Goal: Task Accomplishment & Management: Manage account settings

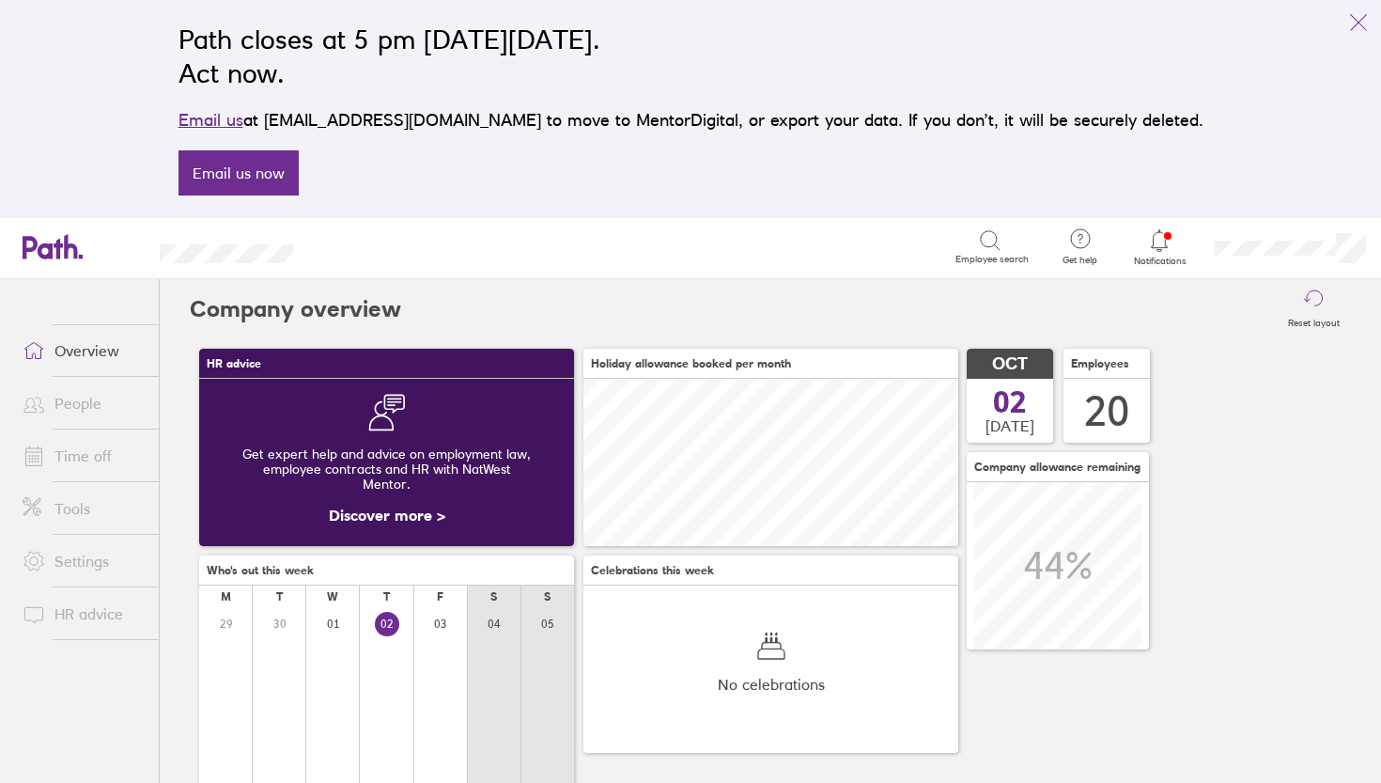
click at [1147, 241] on div at bounding box center [1159, 240] width 61 height 26
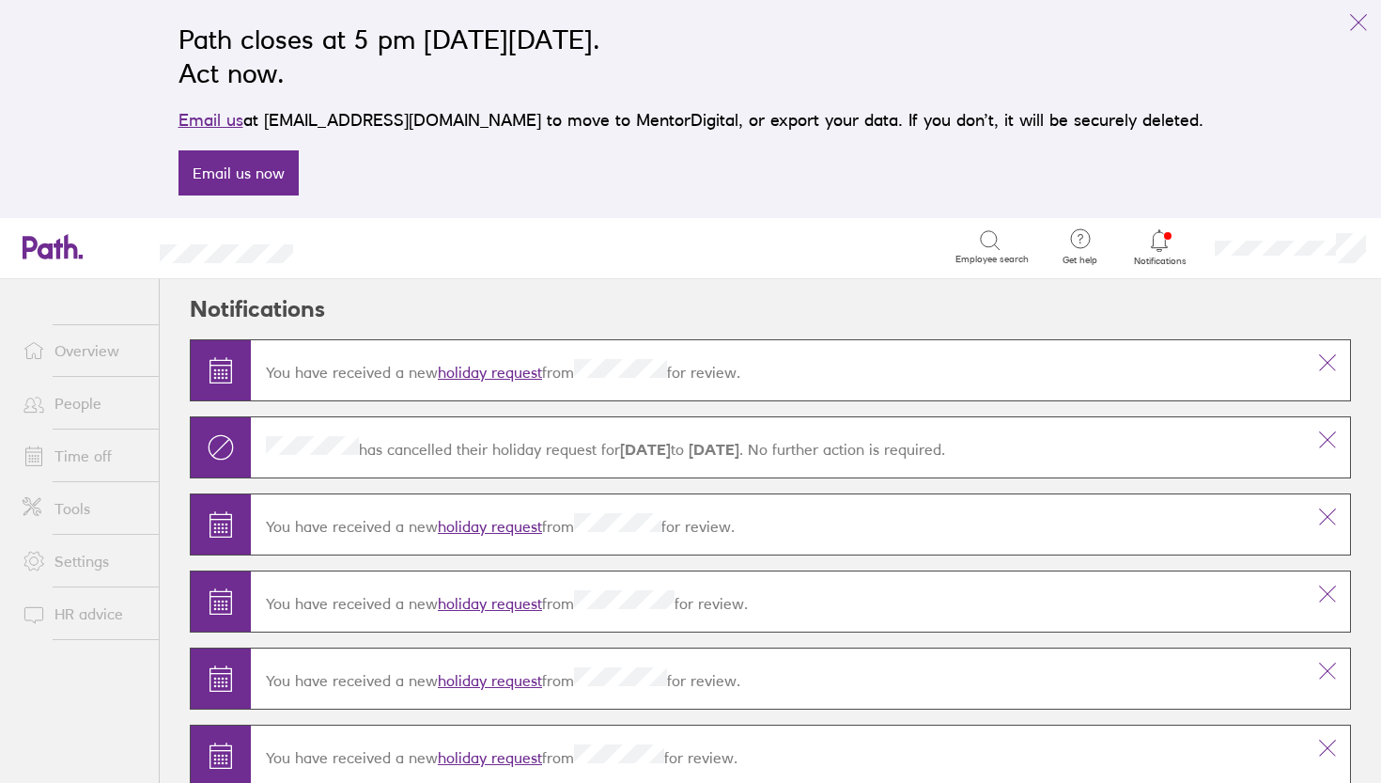
click at [533, 370] on link "holiday request" at bounding box center [490, 372] width 104 height 19
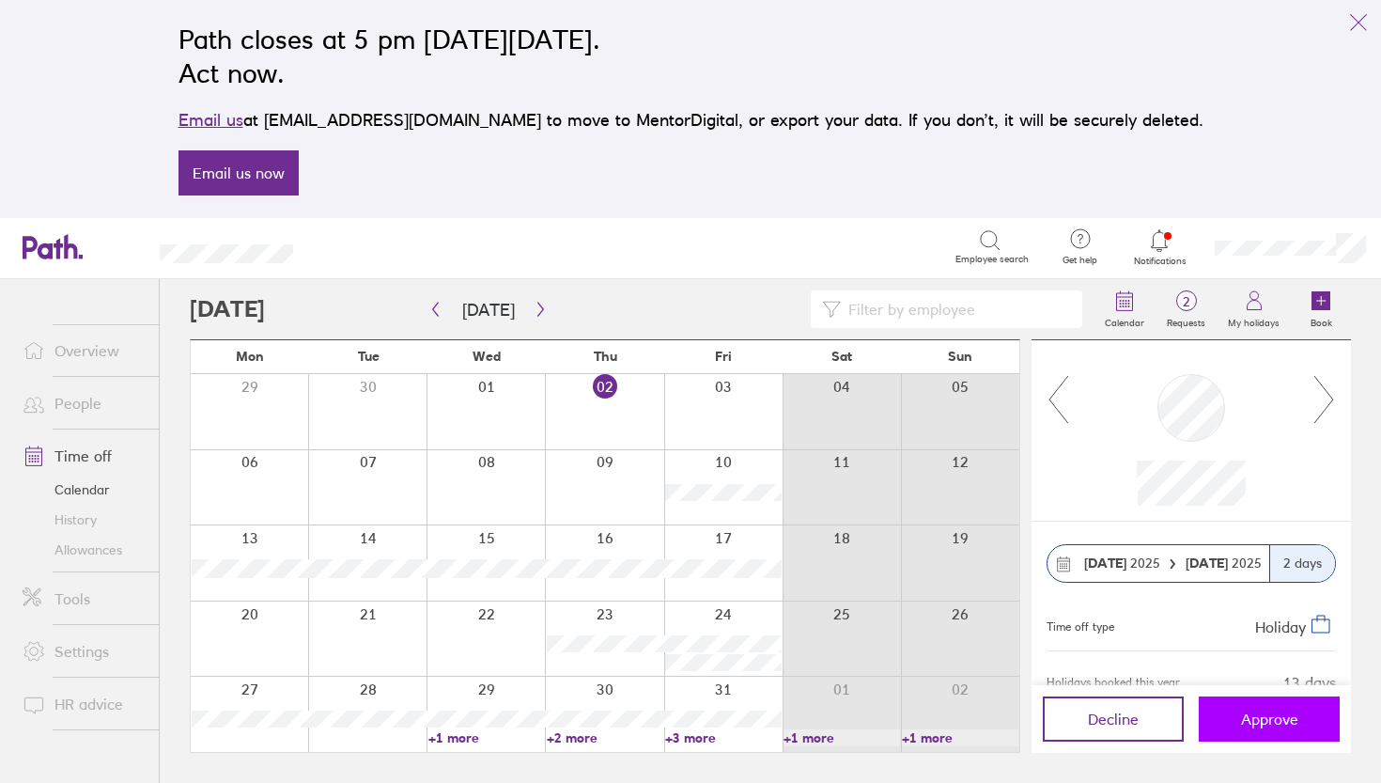
click at [1223, 708] on button "Approve" at bounding box center [1269, 718] width 141 height 45
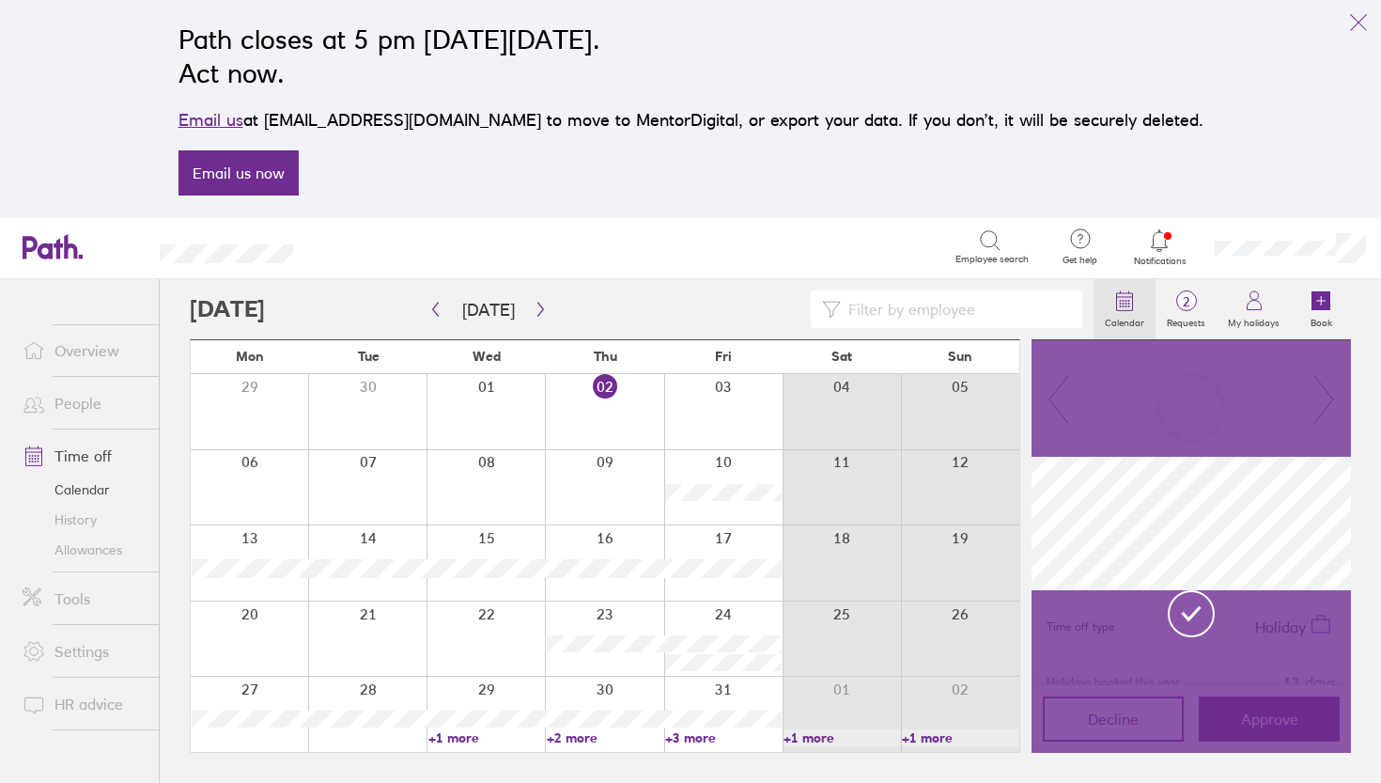
click at [1142, 280] on link "Calendar" at bounding box center [1125, 309] width 62 height 60
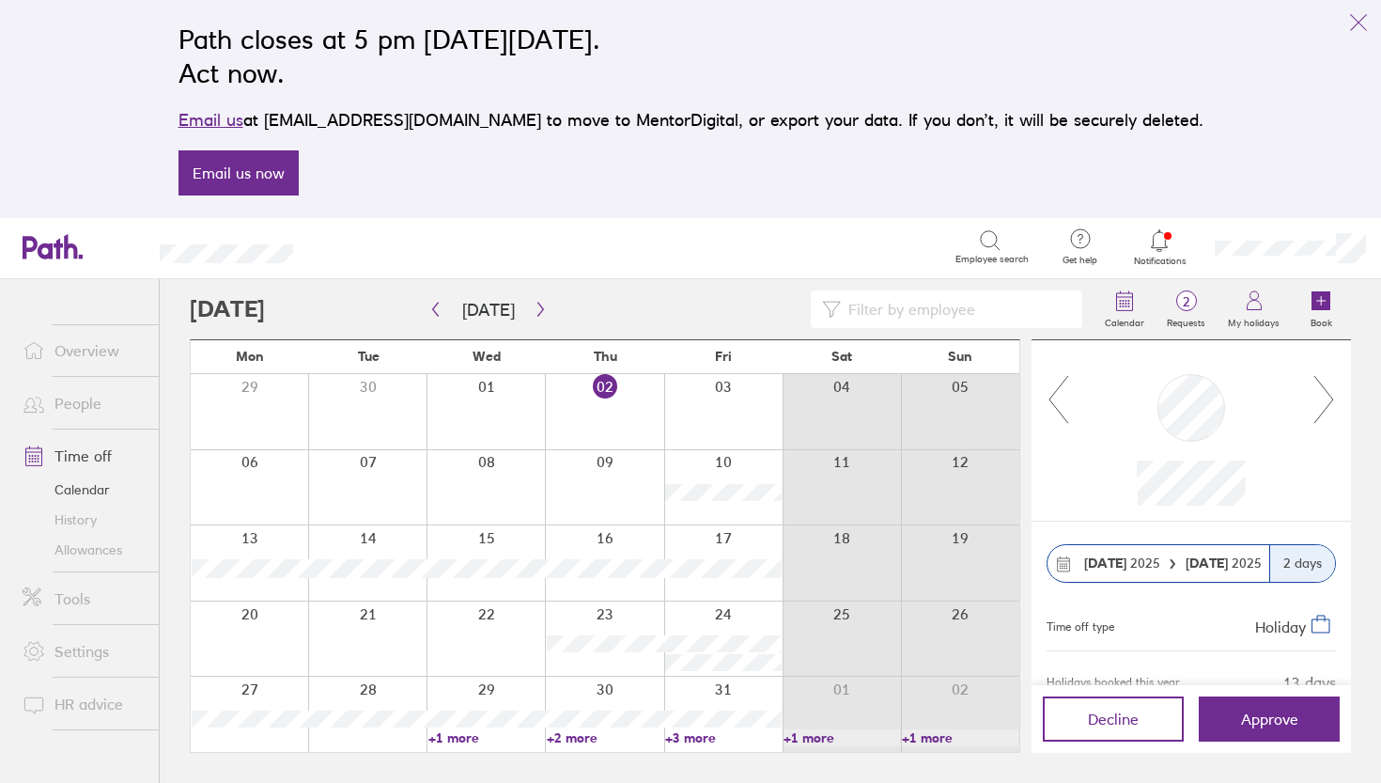
click at [1152, 258] on span "Notifications" at bounding box center [1159, 261] width 61 height 11
